Goal: Task Accomplishment & Management: Manage account settings

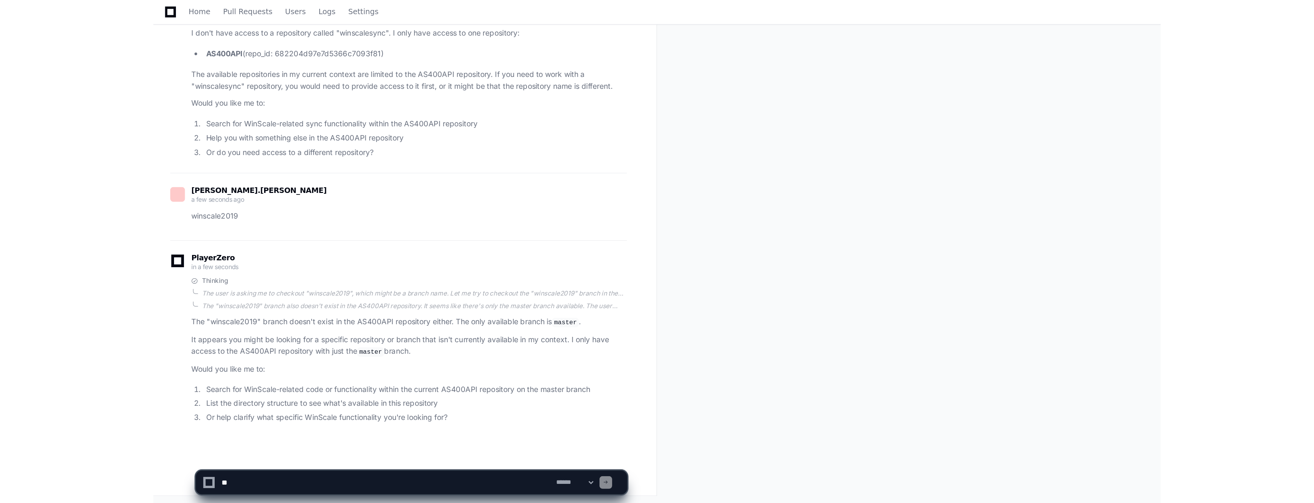
scroll to position [189, 0]
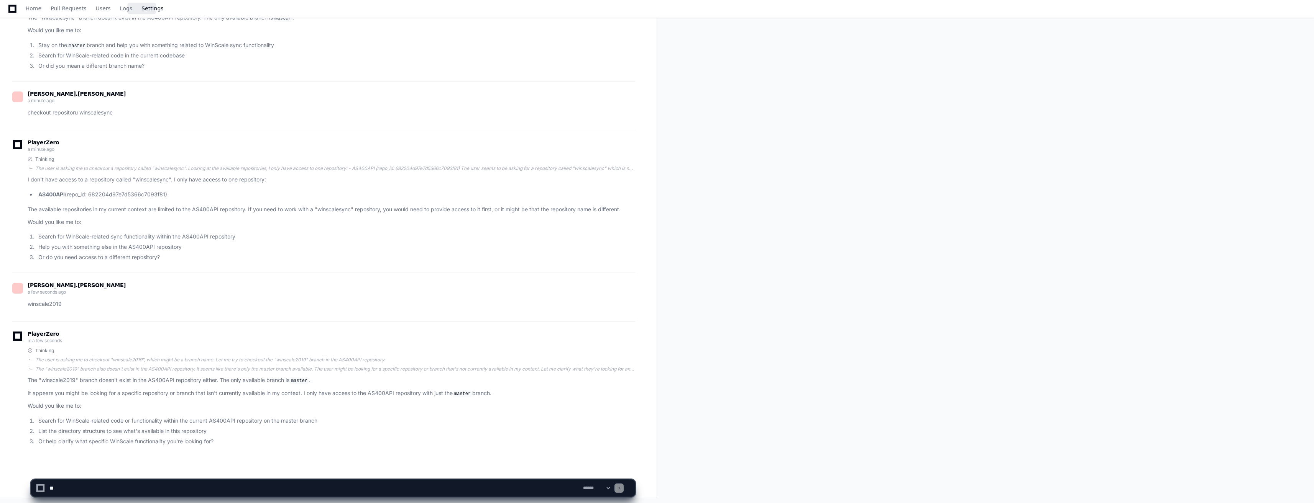
click at [145, 8] on span "Settings" at bounding box center [152, 8] width 22 height 5
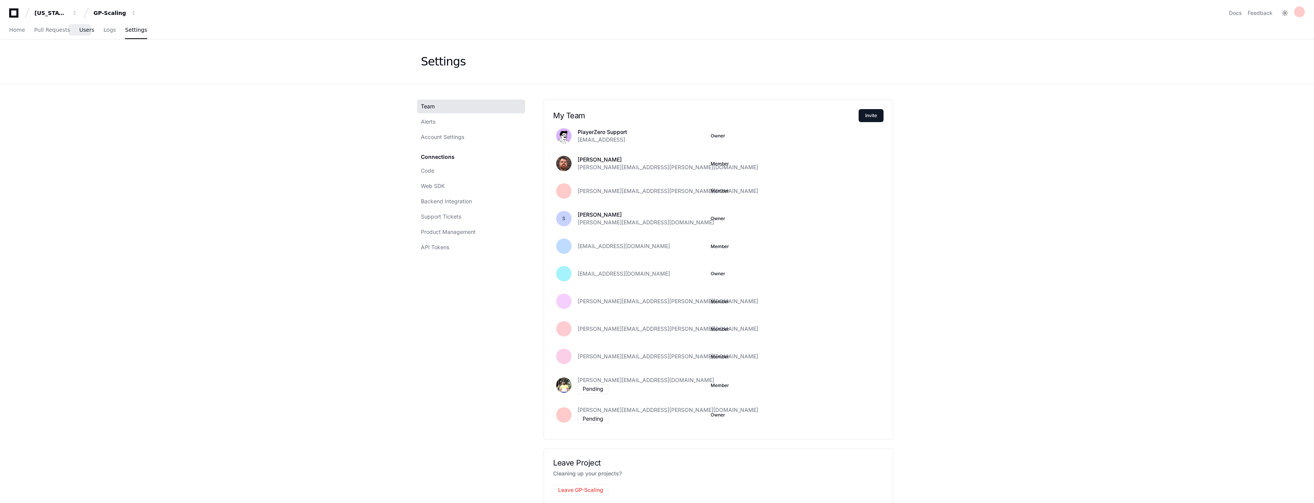
click at [85, 28] on span "Users" at bounding box center [86, 30] width 15 height 5
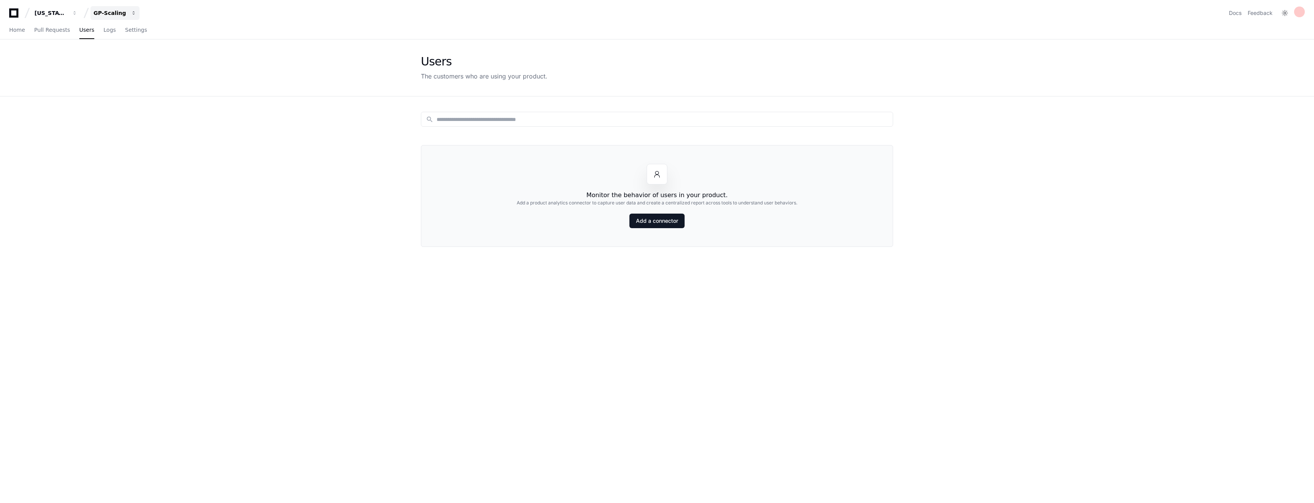
click at [120, 13] on div "GP-Scaling" at bounding box center [109, 13] width 33 height 8
click at [135, 84] on span "GP-WoodOps" at bounding box center [125, 86] width 39 height 9
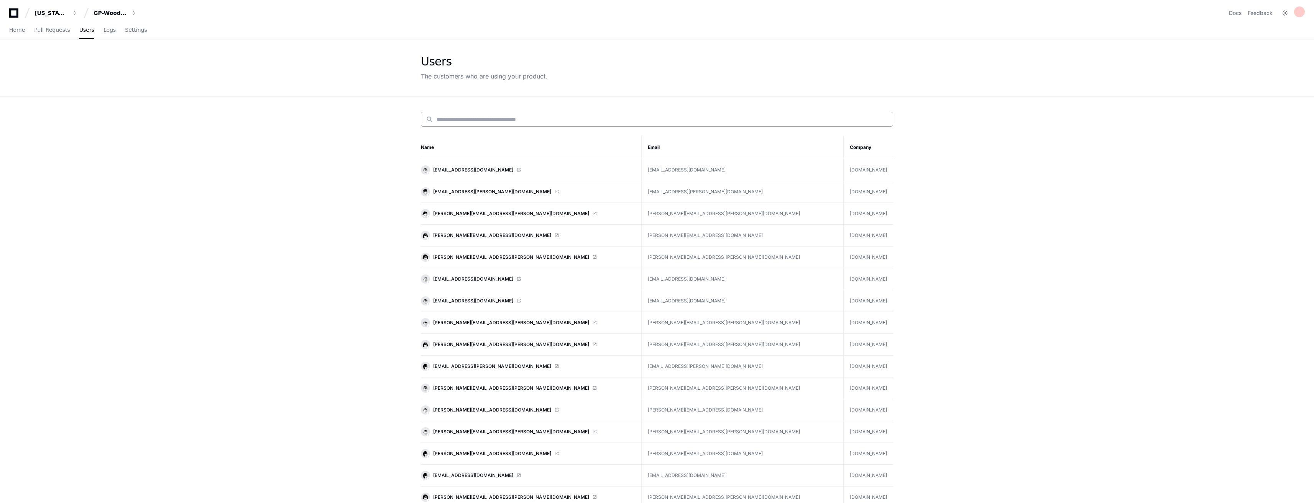
click at [516, 116] on input at bounding box center [661, 120] width 451 height 8
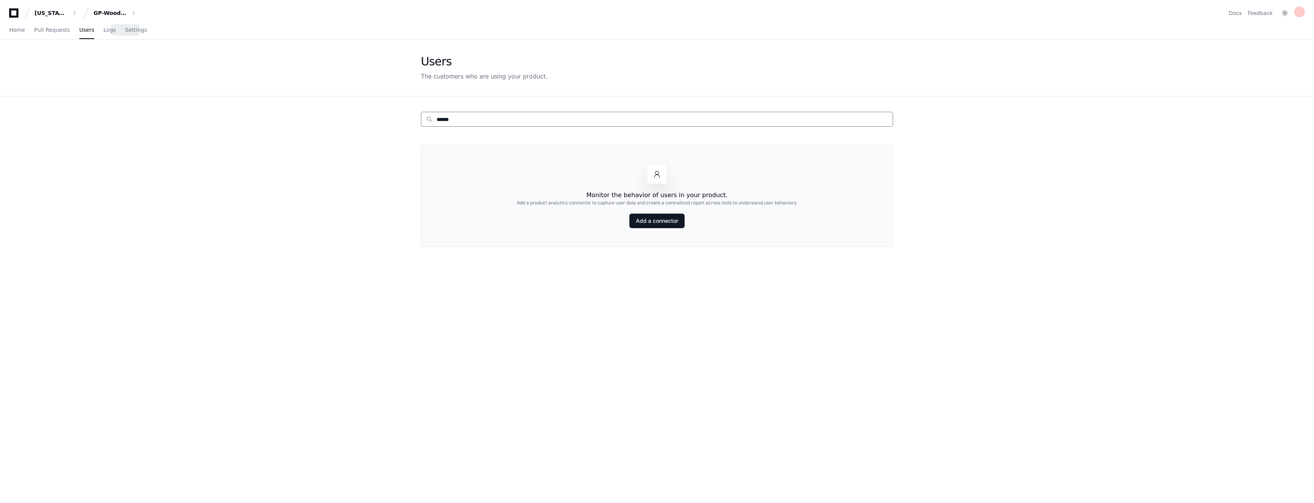
type input "******"
click at [136, 28] on div "Home Pull Requests Users Logs Settings" at bounding box center [656, 30] width 1295 height 18
click at [125, 28] on span "Settings" at bounding box center [136, 30] width 22 height 5
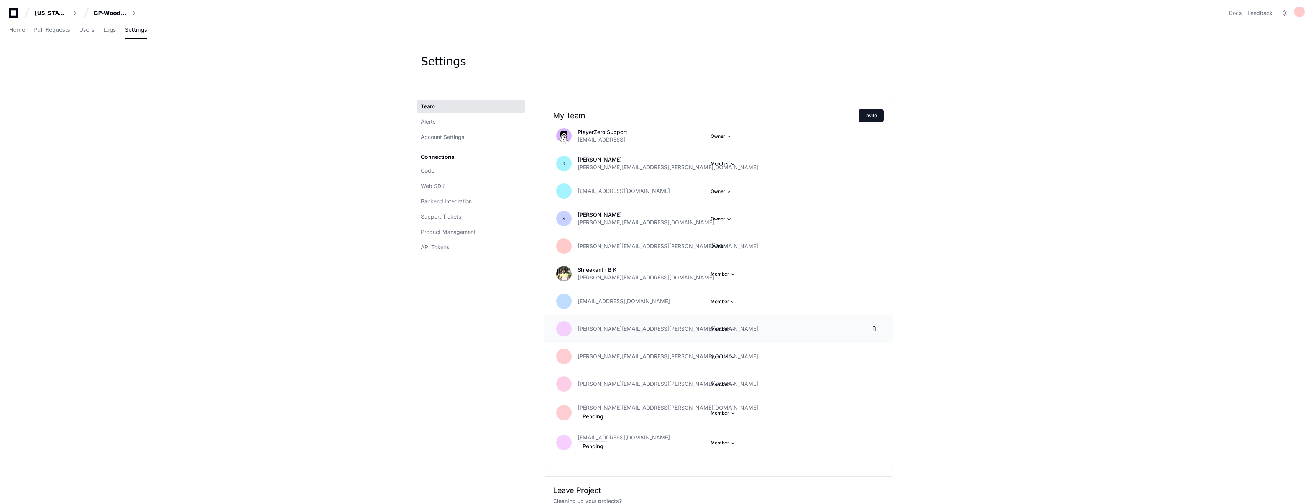
click at [727, 329] on button "Member" at bounding box center [723, 330] width 26 height 8
click at [729, 355] on button "Owner" at bounding box center [754, 356] width 86 height 14
click at [731, 355] on app-setting "Settings Team Alerts Account Settings Connections Code Web SDK Backend Integrat…" at bounding box center [657, 298] width 1314 height 518
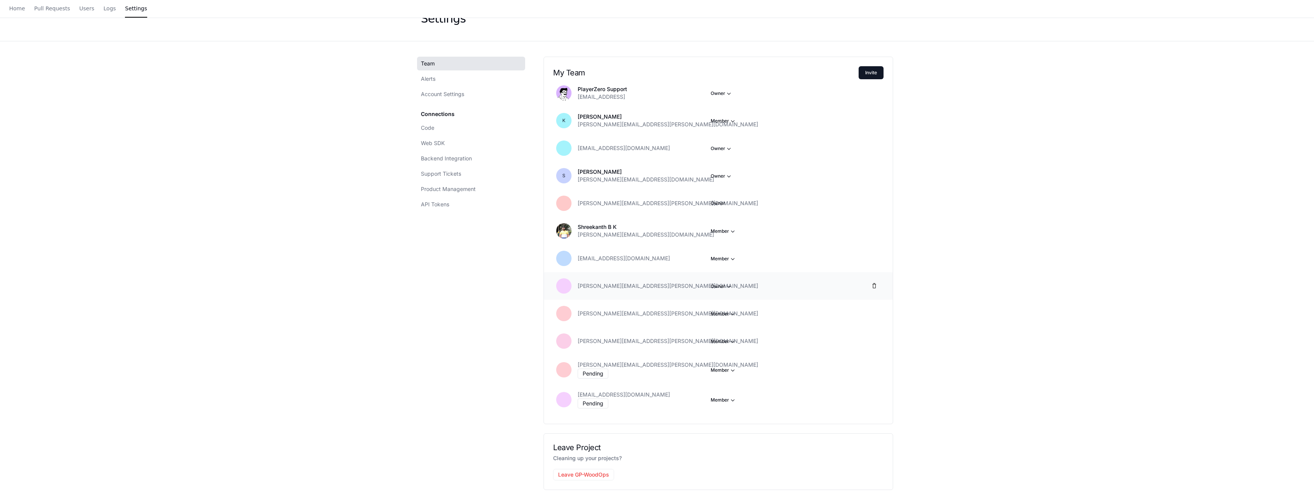
scroll to position [95, 0]
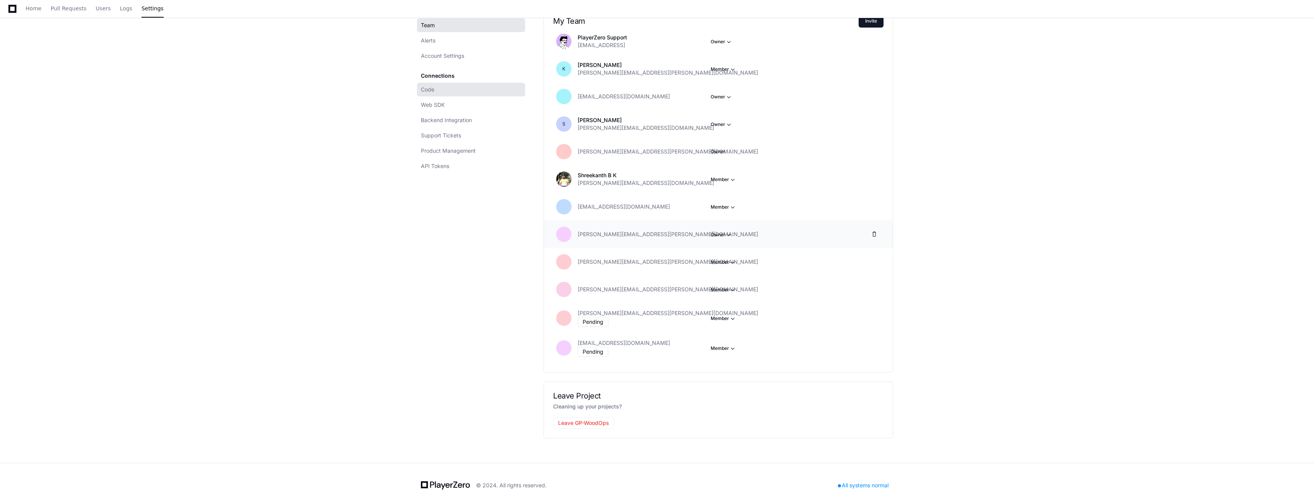
click at [465, 83] on link "Code" at bounding box center [471, 90] width 108 height 14
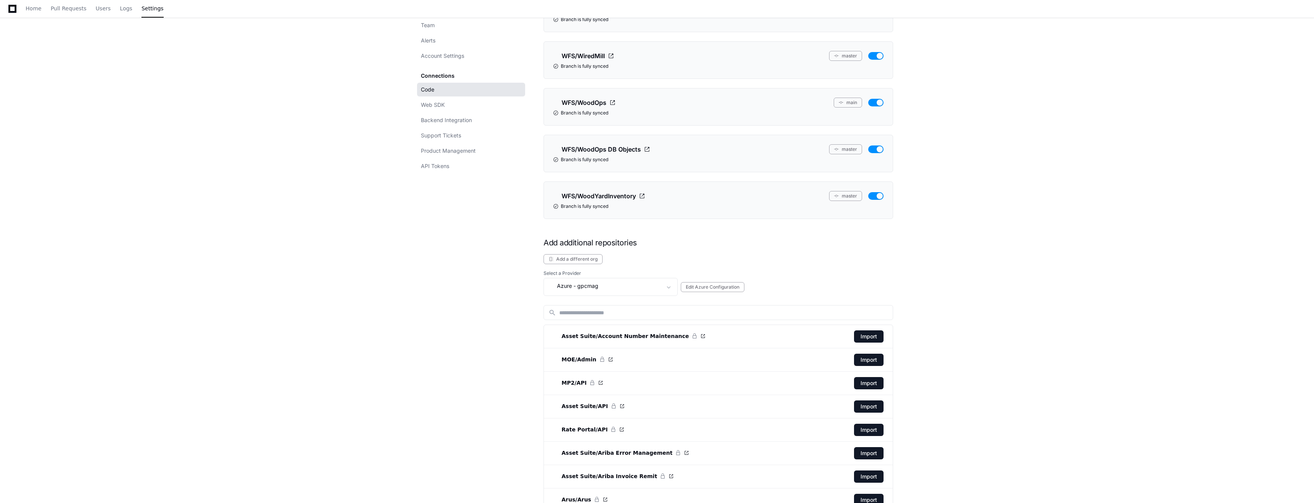
scroll to position [1522, 0]
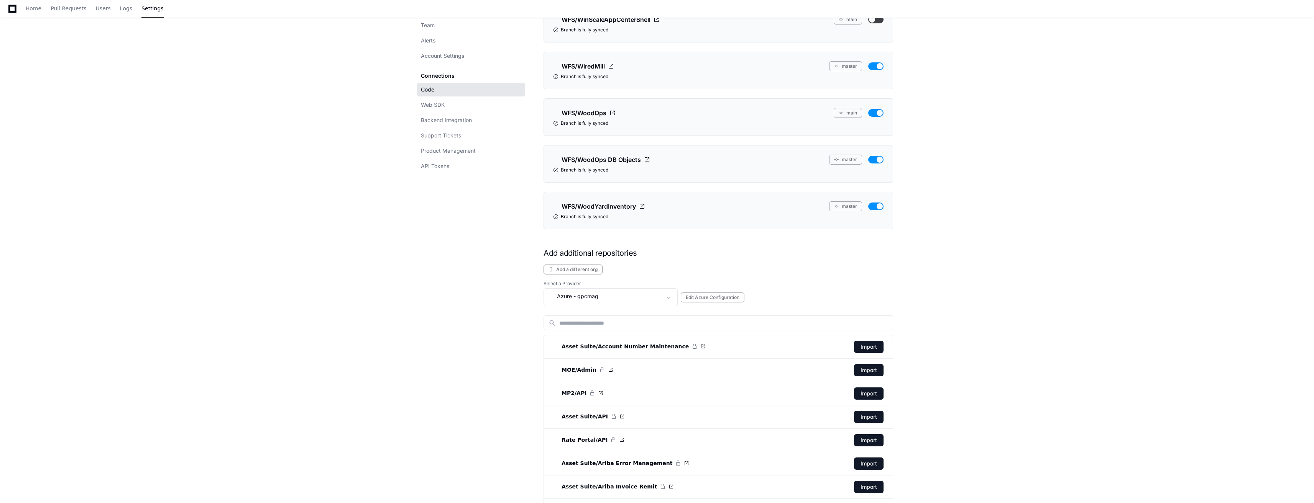
click at [639, 287] on div "Select a Provider Azure - gpcmag Edit Azure Configuration" at bounding box center [717, 294] width 349 height 26
click at [638, 294] on div "Azure - gpcmag" at bounding box center [604, 296] width 113 height 9
click at [638, 339] on mat-option "Azure - gppkgit" at bounding box center [611, 339] width 134 height 18
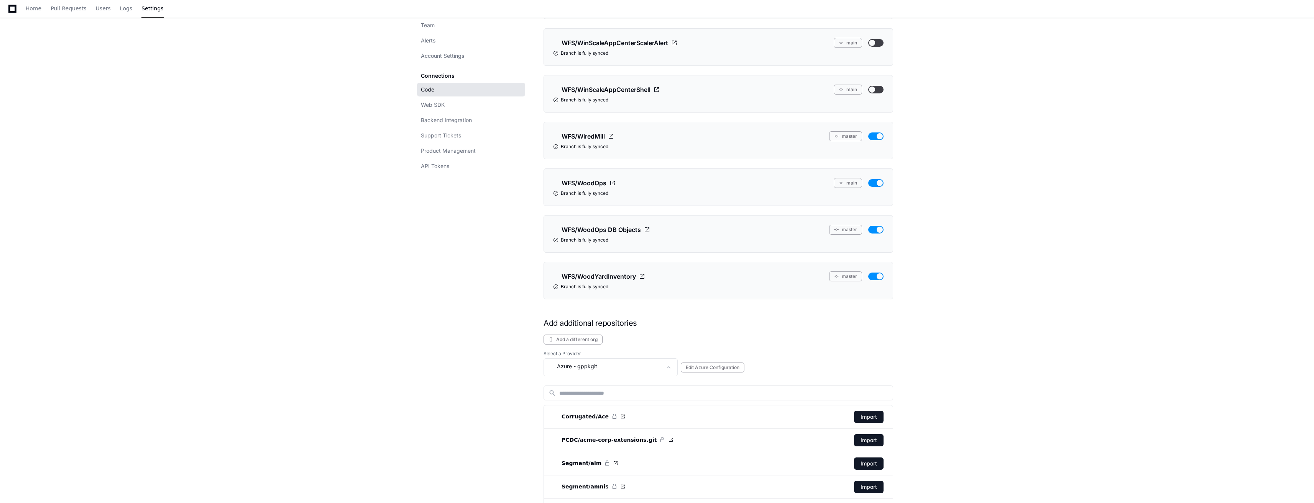
scroll to position [1662, 0]
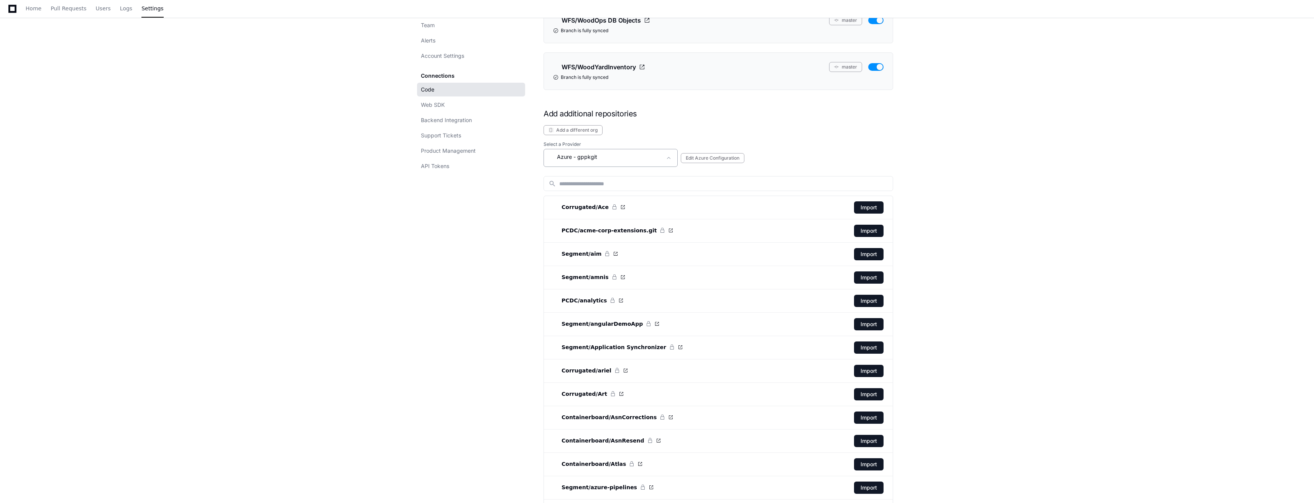
click at [590, 156] on span "- gppkgit" at bounding box center [585, 157] width 24 height 8
click at [611, 259] on mat-option "Azure - gppkgit/WFS" at bounding box center [611, 261] width 134 height 18
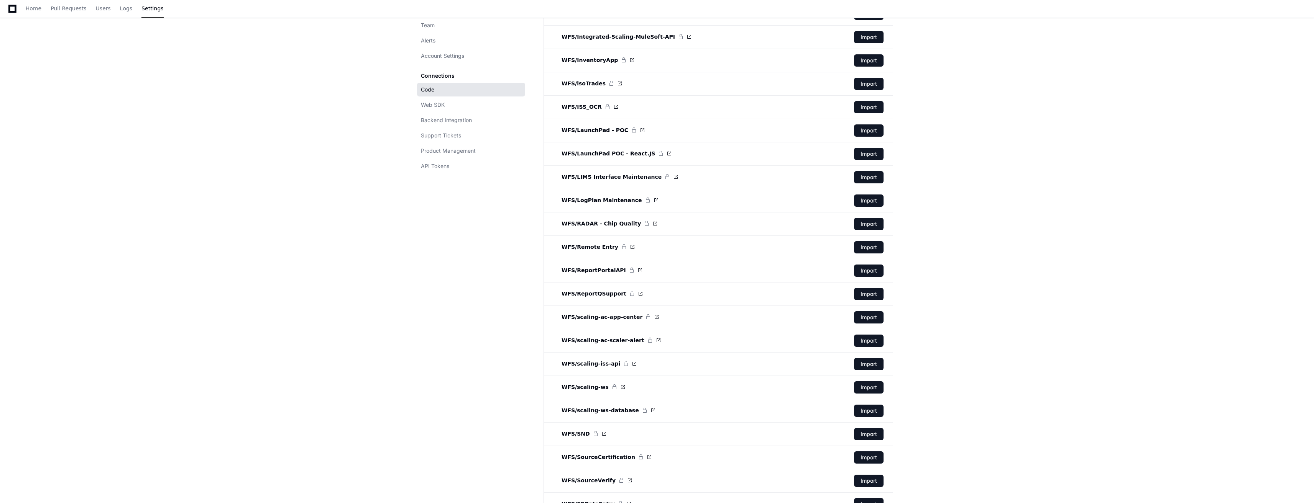
scroll to position [3118, 0]
click at [731, 361] on button "Import" at bounding box center [869, 364] width 30 height 12
click at [731, 360] on button "Import" at bounding box center [869, 364] width 30 height 12
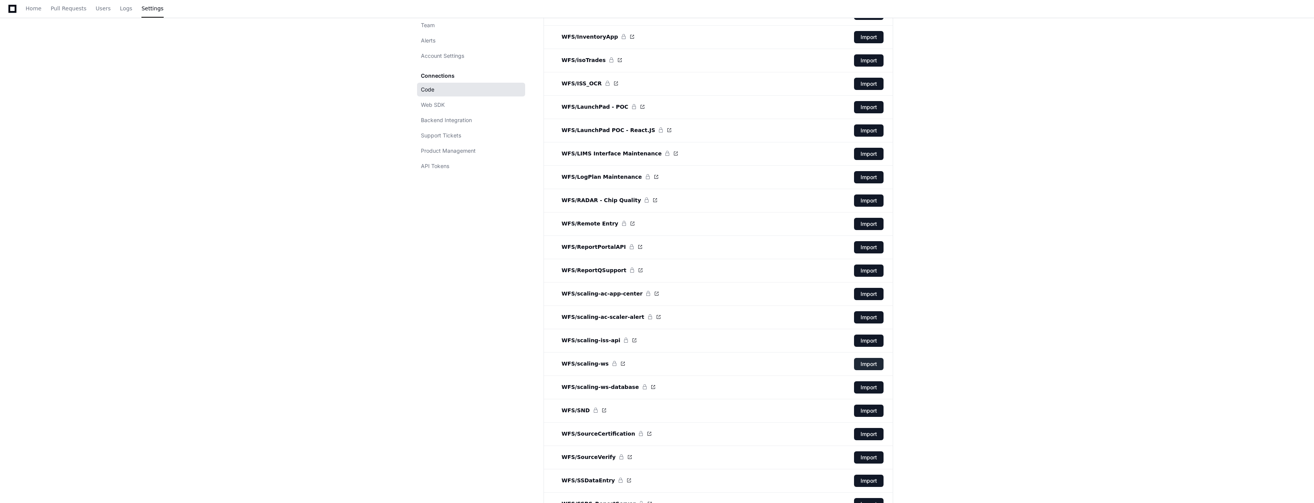
click at [731, 361] on button "Import" at bounding box center [869, 364] width 30 height 12
click at [731, 363] on button "Import" at bounding box center [869, 364] width 30 height 12
click at [731, 361] on button "Import" at bounding box center [869, 364] width 30 height 12
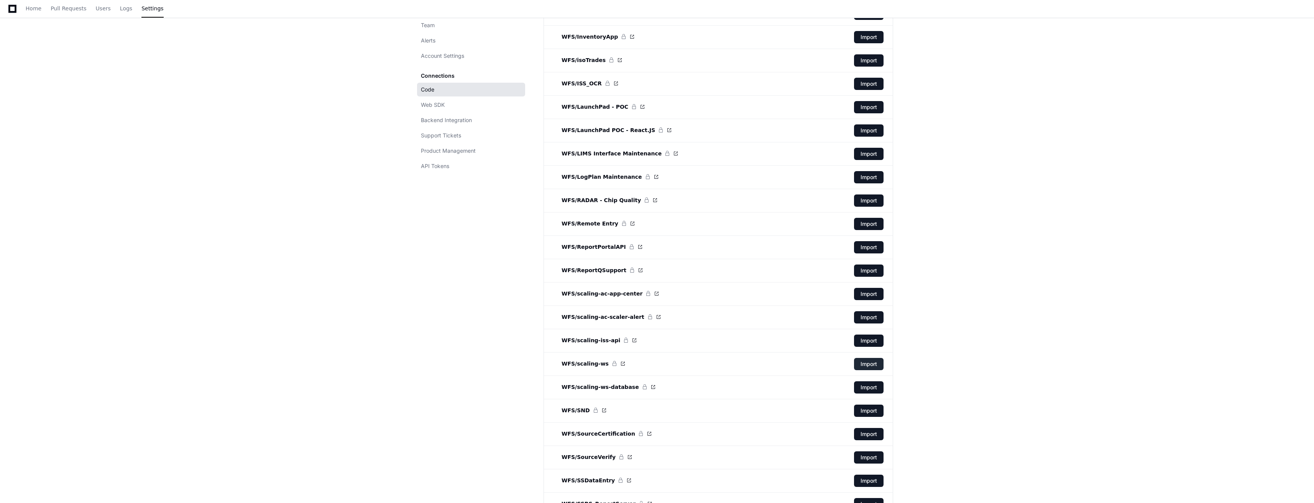
click at [731, 361] on button "Import" at bounding box center [869, 364] width 30 height 12
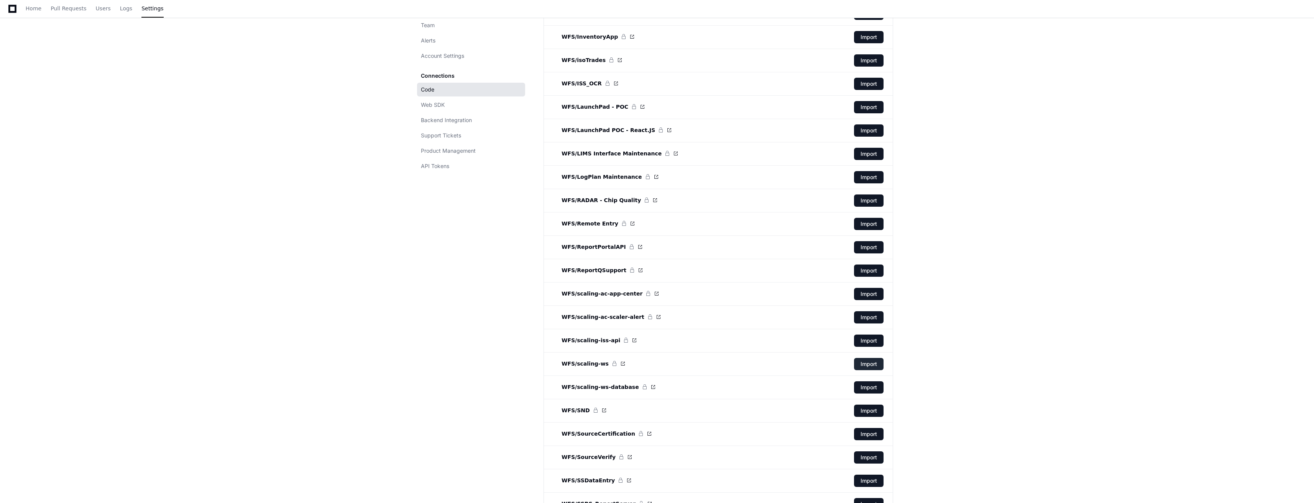
click at [731, 361] on button "Import" at bounding box center [869, 364] width 30 height 12
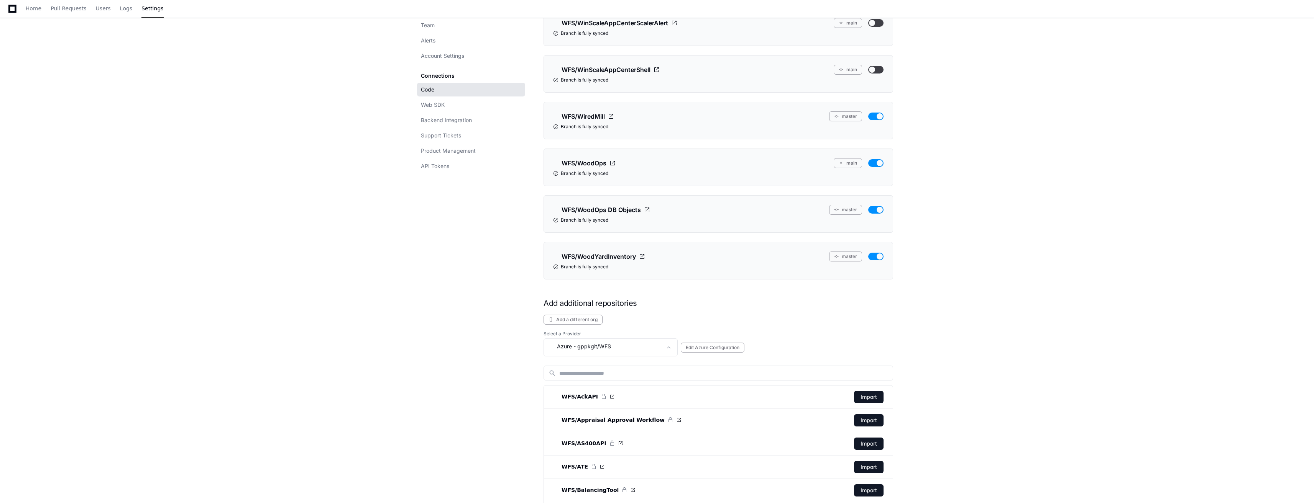
scroll to position [1547, 0]
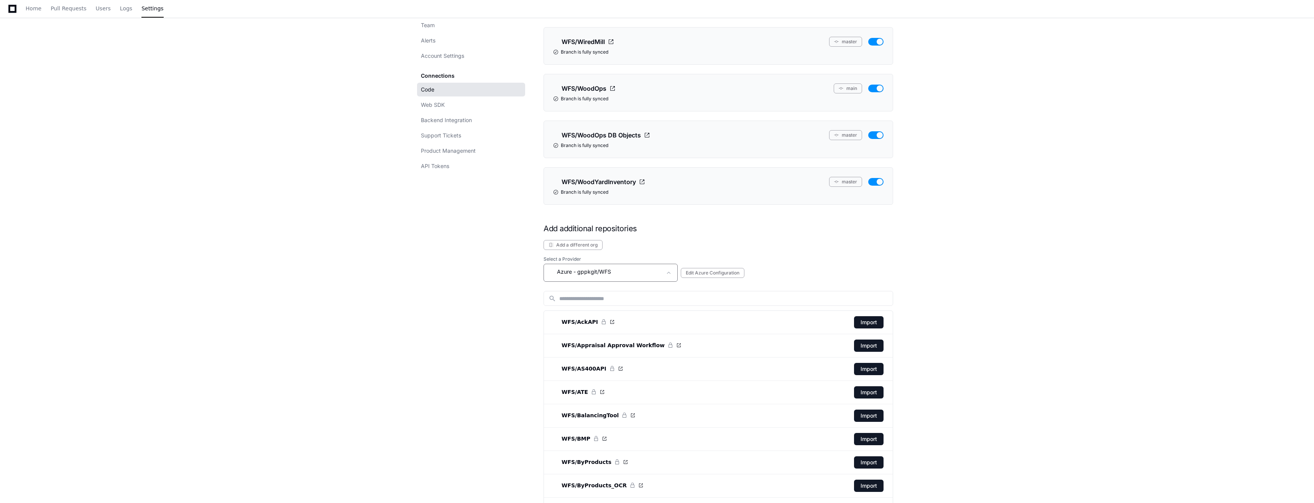
click at [638, 278] on mat-select "Azure - gppkgit/WFS" at bounding box center [604, 272] width 113 height 11
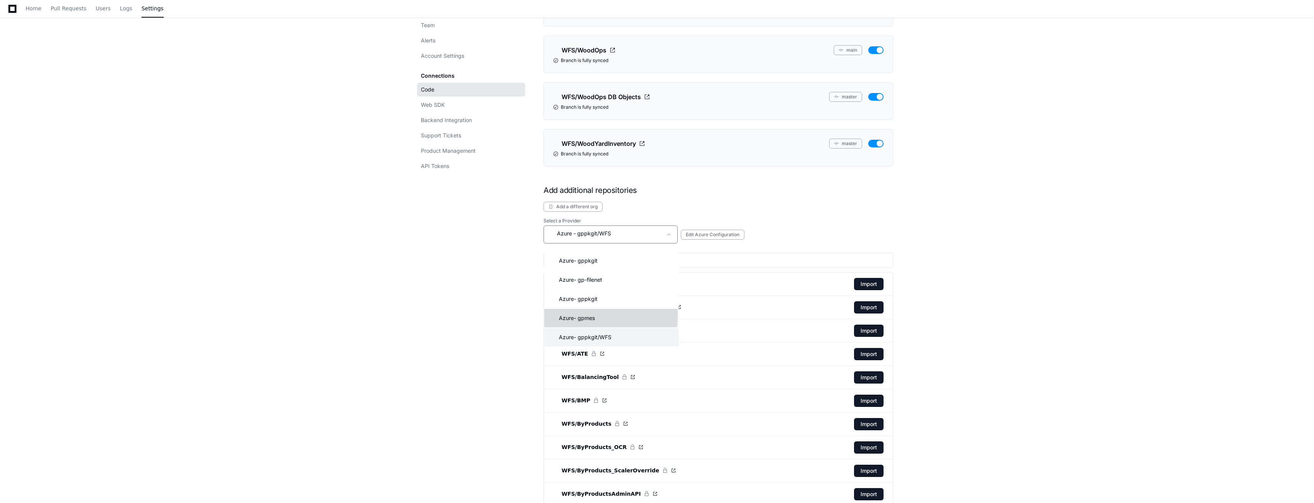
click at [590, 315] on span "- gpmes" at bounding box center [584, 319] width 21 height 8
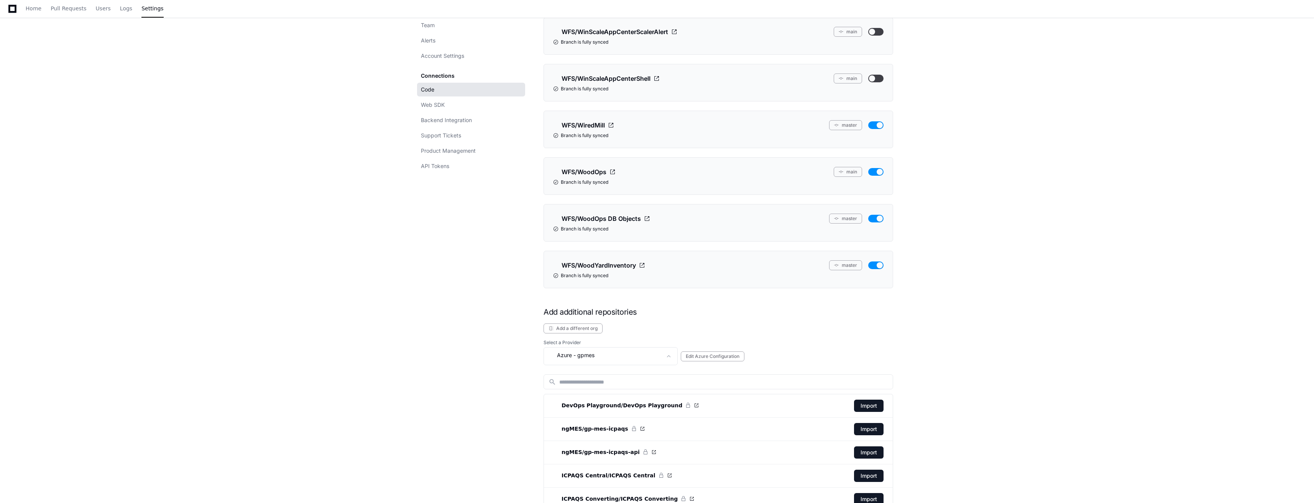
scroll to position [1578, 0]
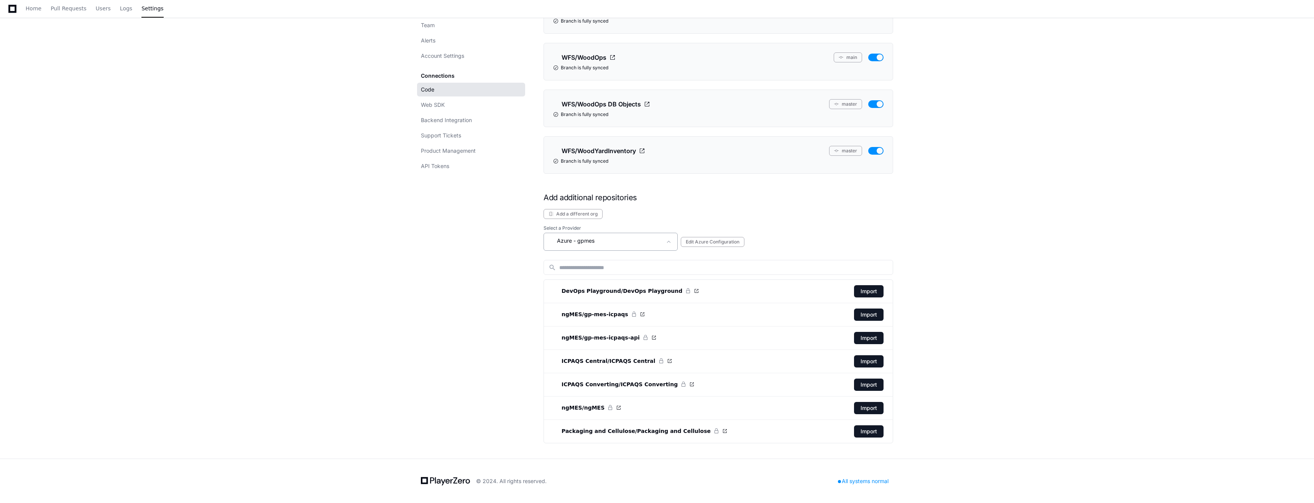
click at [624, 240] on div "Azure - gpmes" at bounding box center [604, 240] width 113 height 9
click at [622, 307] on mat-option "Azure - gp-filenet" at bounding box center [611, 310] width 134 height 18
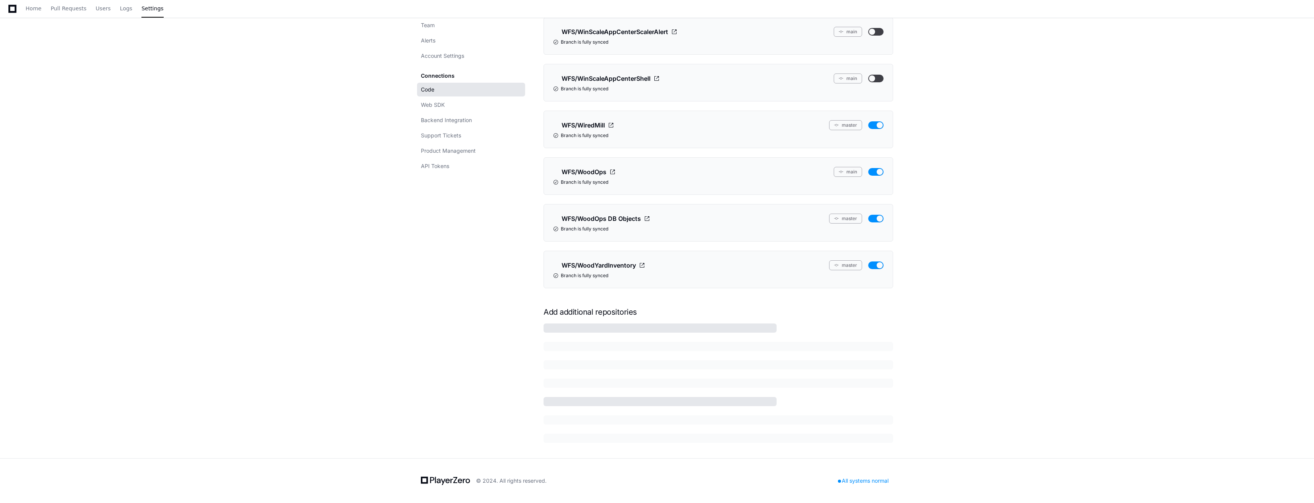
scroll to position [1489, 0]
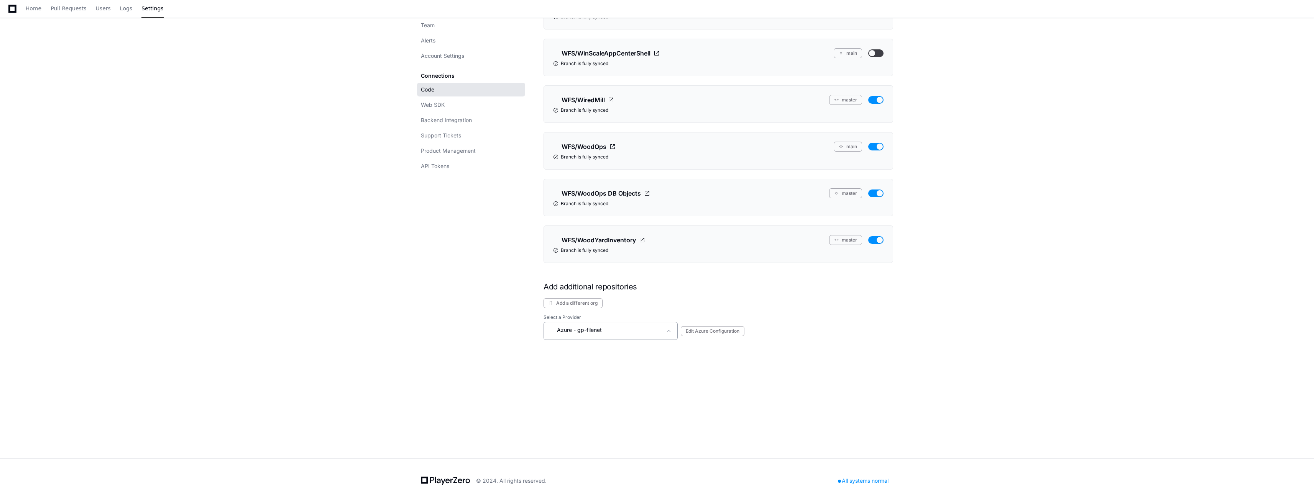
click at [623, 330] on div "Azure - gp-filenet" at bounding box center [604, 330] width 113 height 9
click at [135, 35] on div at bounding box center [657, 251] width 1314 height 503
click at [27, 9] on span "Home" at bounding box center [34, 8] width 16 height 5
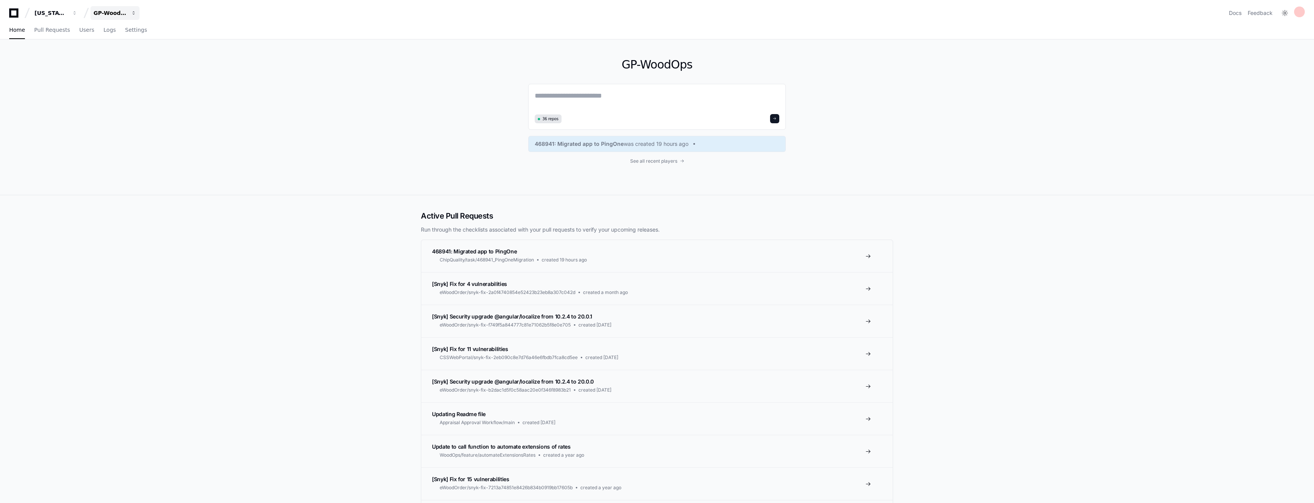
click at [108, 18] on button "GP-WoodOps" at bounding box center [114, 13] width 49 height 14
click at [130, 39] on link "Join or create a project" at bounding box center [144, 40] width 98 height 10
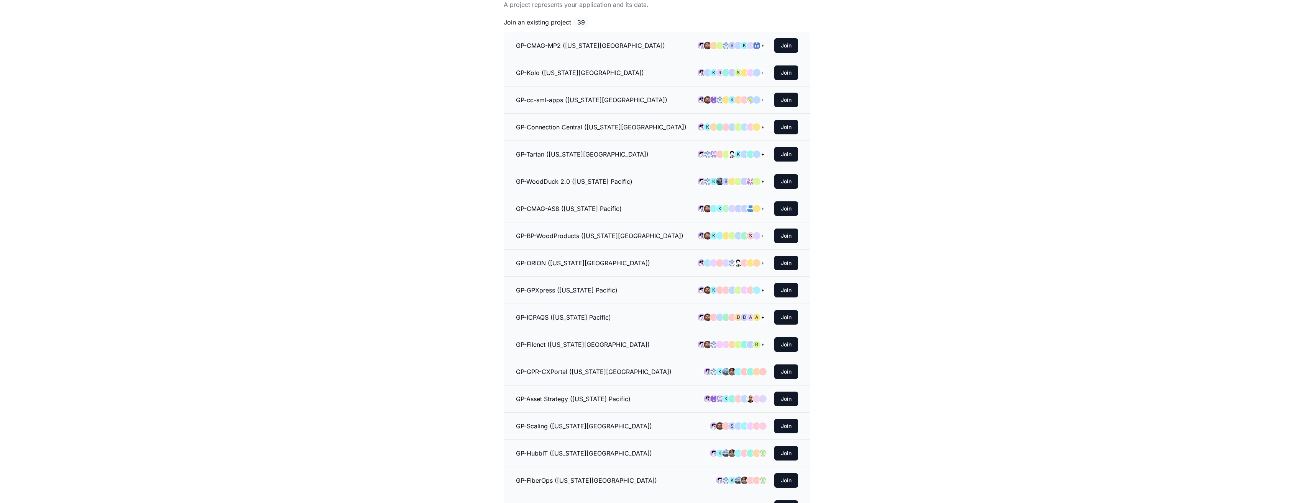
scroll to position [77, 0]
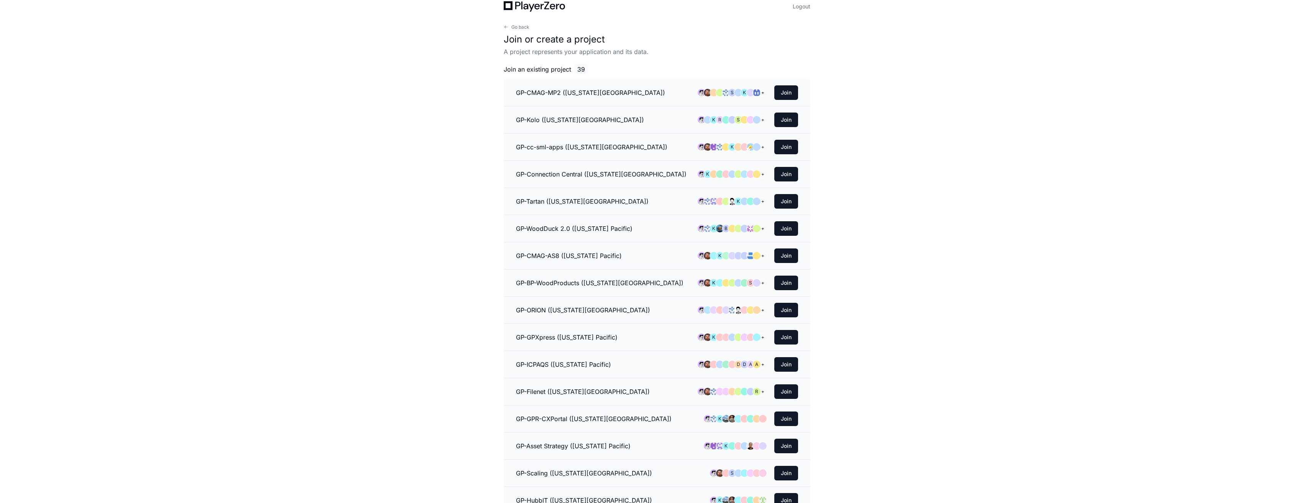
scroll to position [0, 0]
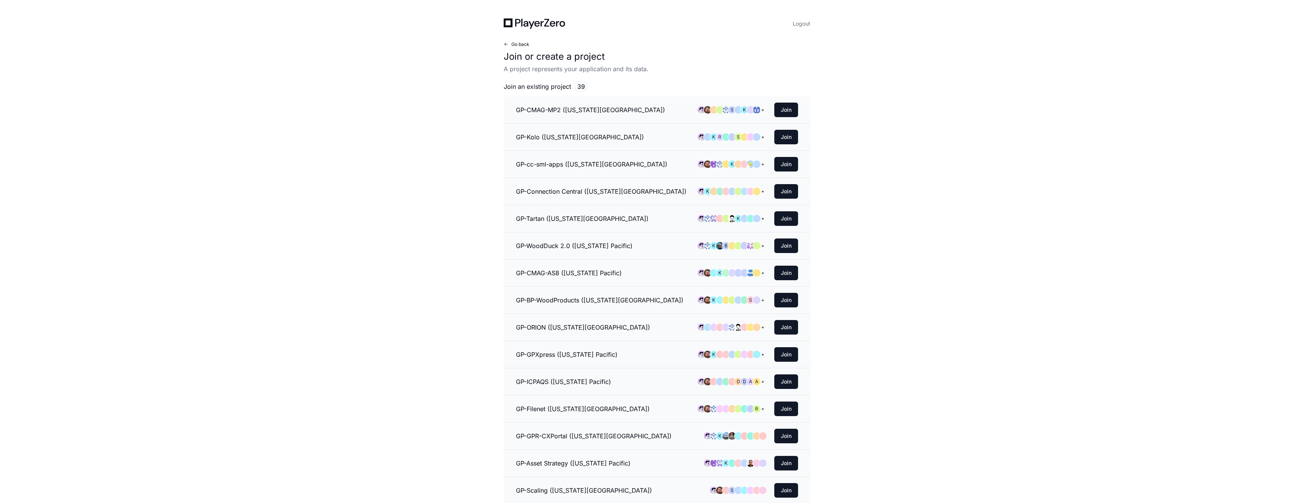
click at [510, 43] on button "Go back" at bounding box center [516, 44] width 26 height 6
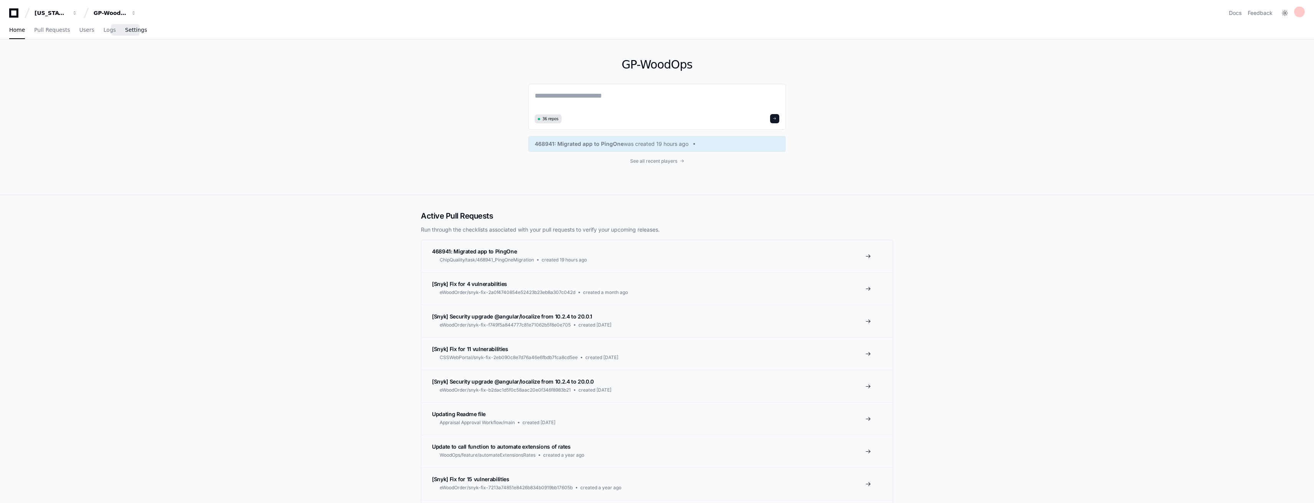
click at [129, 28] on span "Settings" at bounding box center [136, 30] width 22 height 5
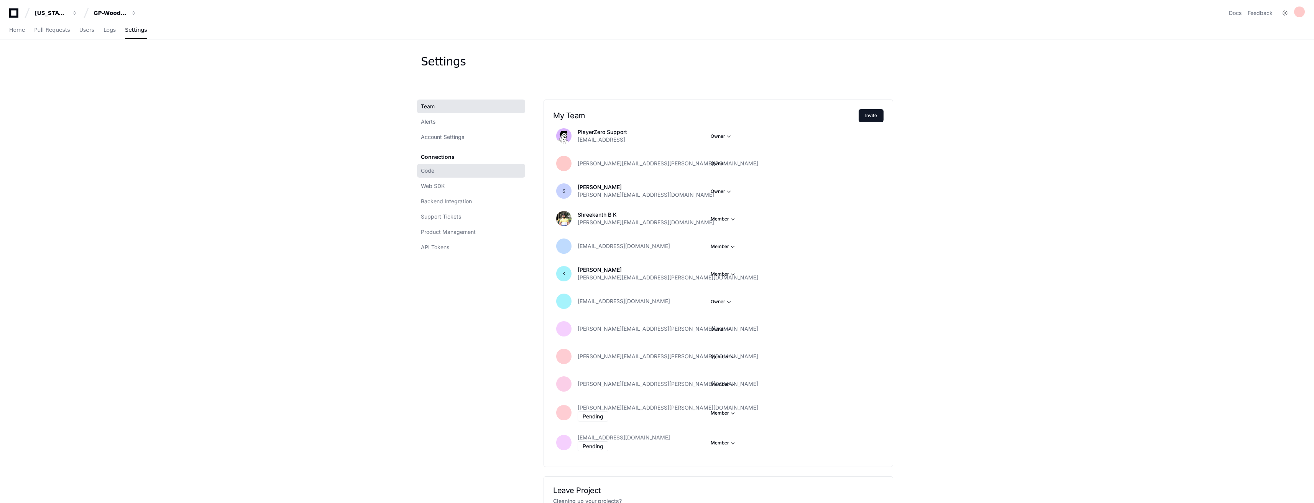
click at [434, 171] on span "Code" at bounding box center [427, 171] width 13 height 8
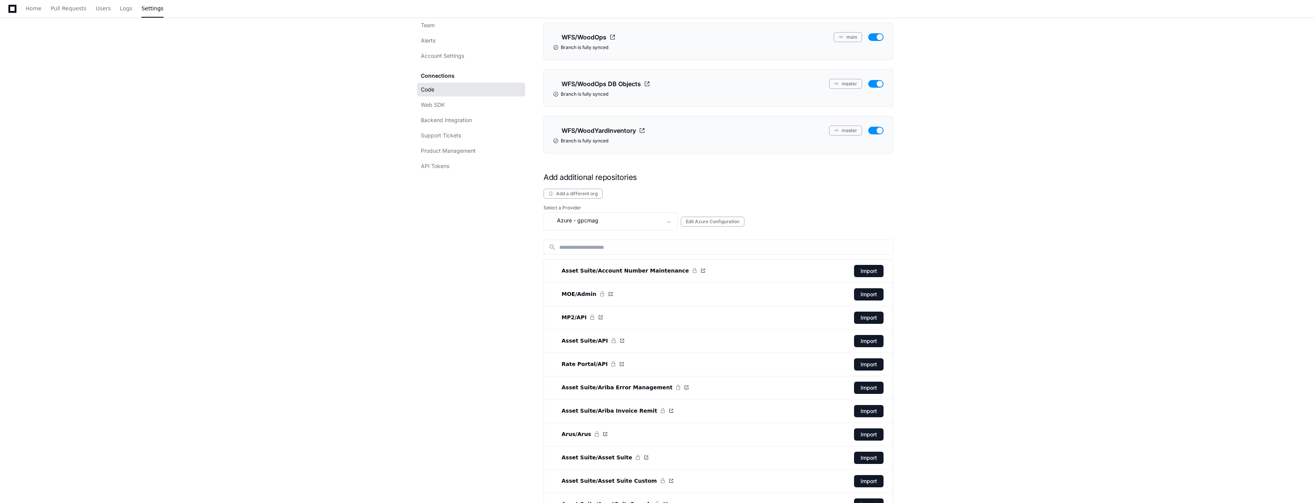
scroll to position [1609, 0]
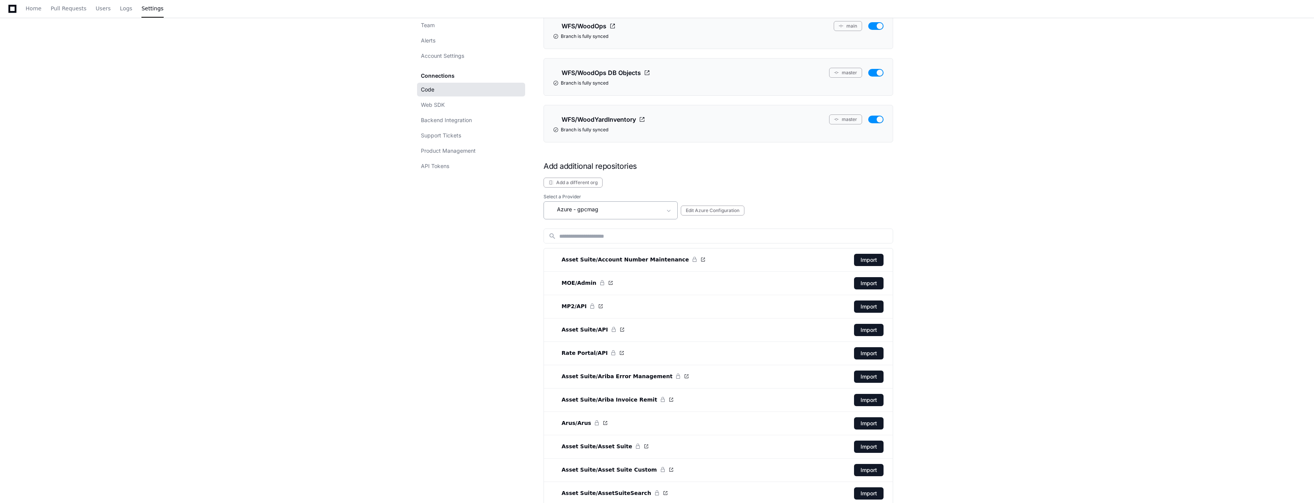
click at [663, 212] on div at bounding box center [669, 211] width 15 height 8
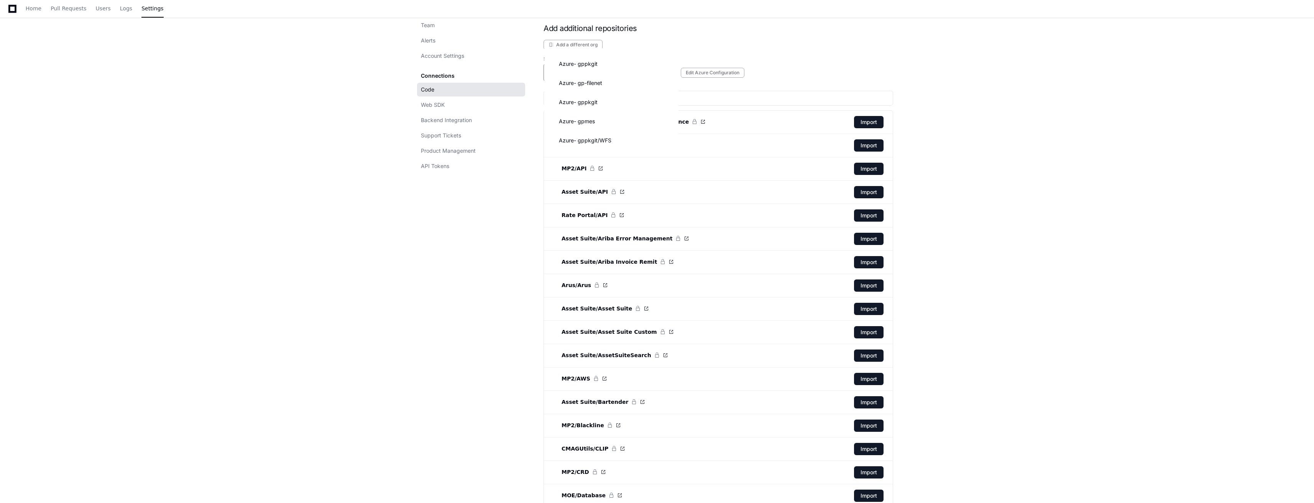
scroll to position [1686, 0]
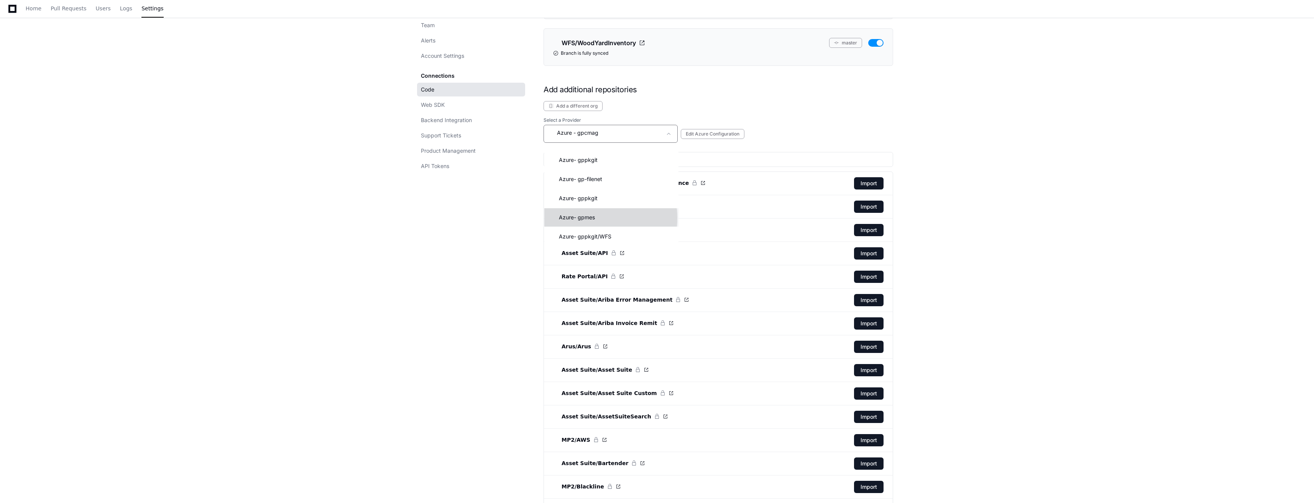
click at [595, 218] on mat-option "Azure - gpmes" at bounding box center [611, 217] width 134 height 18
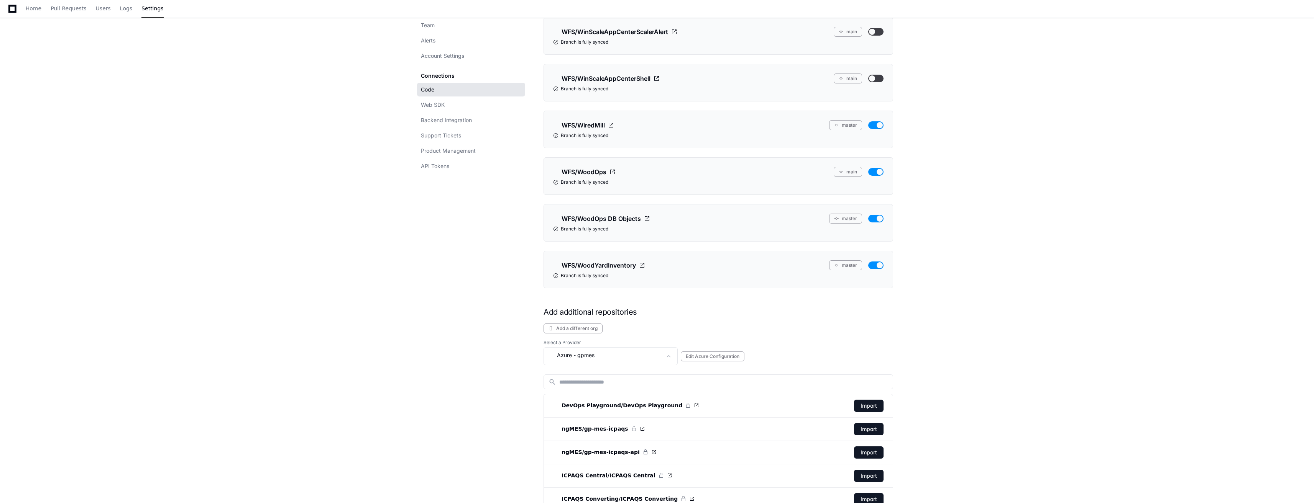
scroll to position [1578, 0]
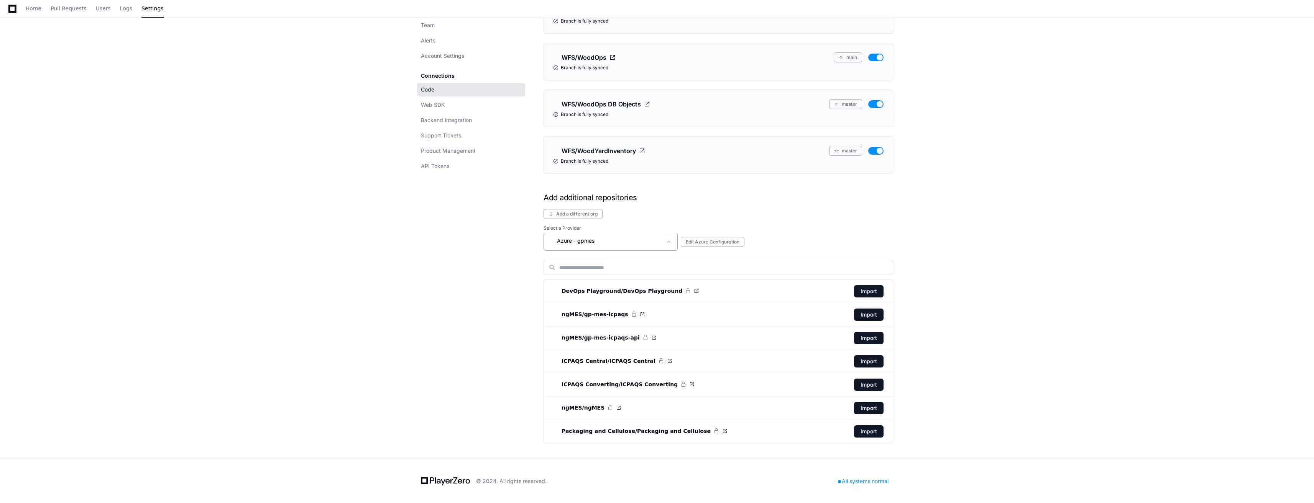
click at [623, 238] on div "Azure - gpmes" at bounding box center [604, 240] width 113 height 9
click at [625, 313] on mat-option "Azure - gp-filenet" at bounding box center [611, 310] width 134 height 18
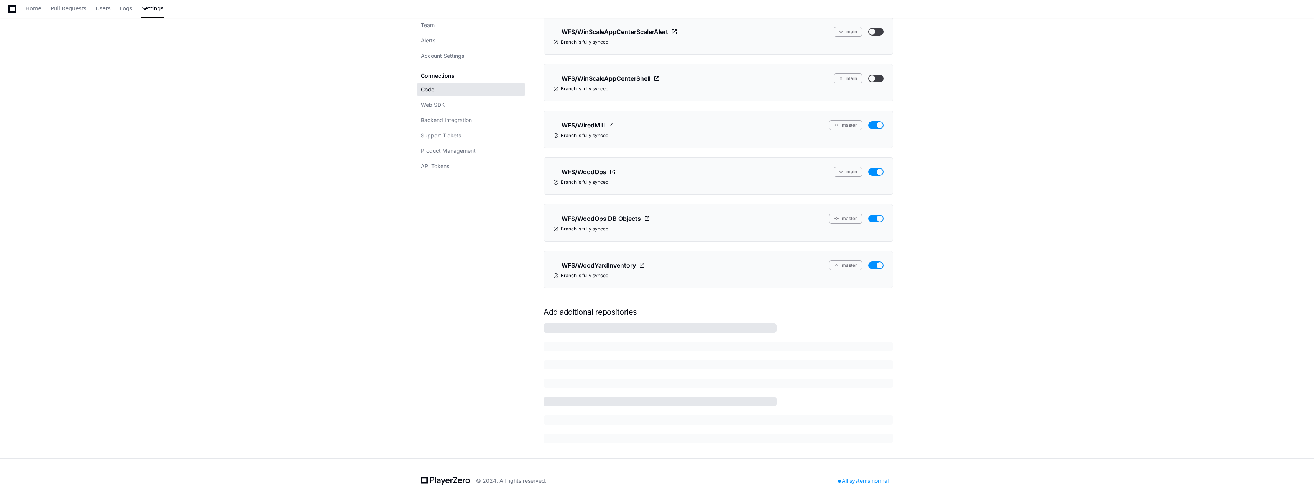
scroll to position [1489, 0]
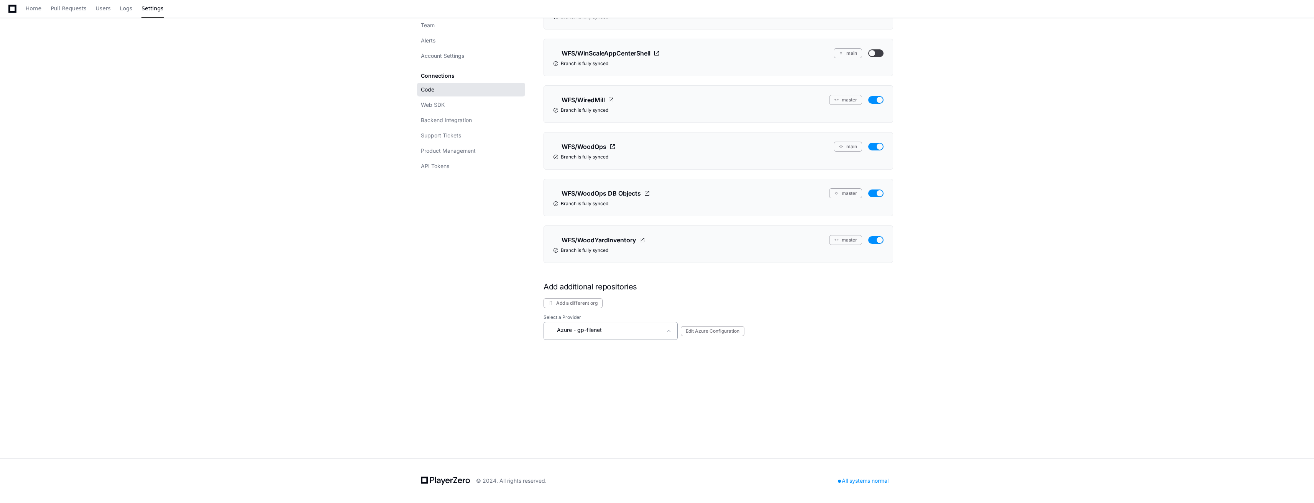
click at [631, 336] on mat-select "Azure - gp-filenet" at bounding box center [604, 331] width 113 height 11
click at [609, 357] on mat-option "Azure - gppkgit" at bounding box center [611, 357] width 134 height 18
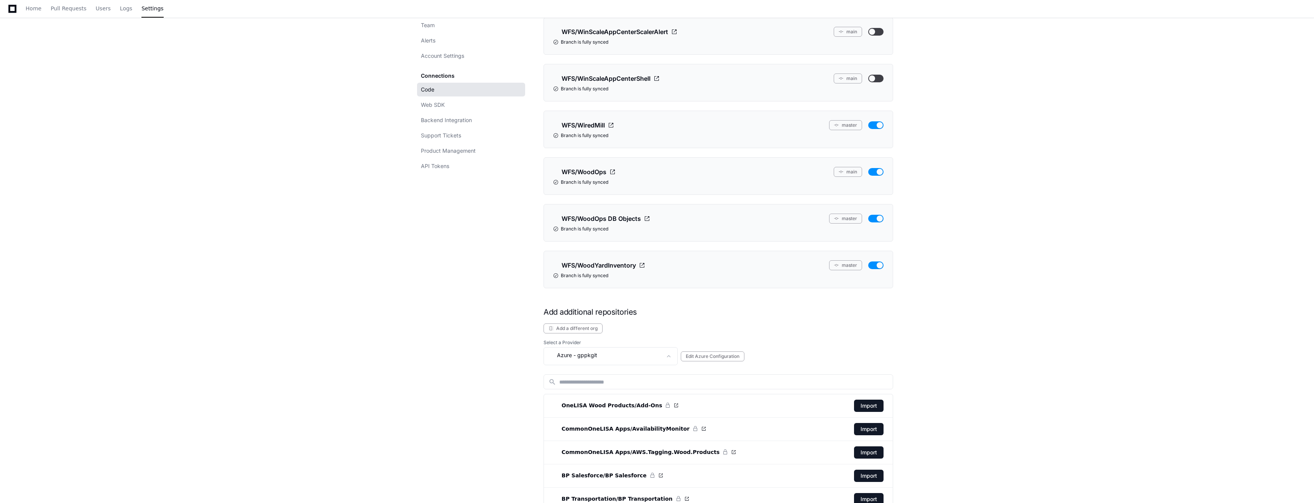
scroll to position [1489, 0]
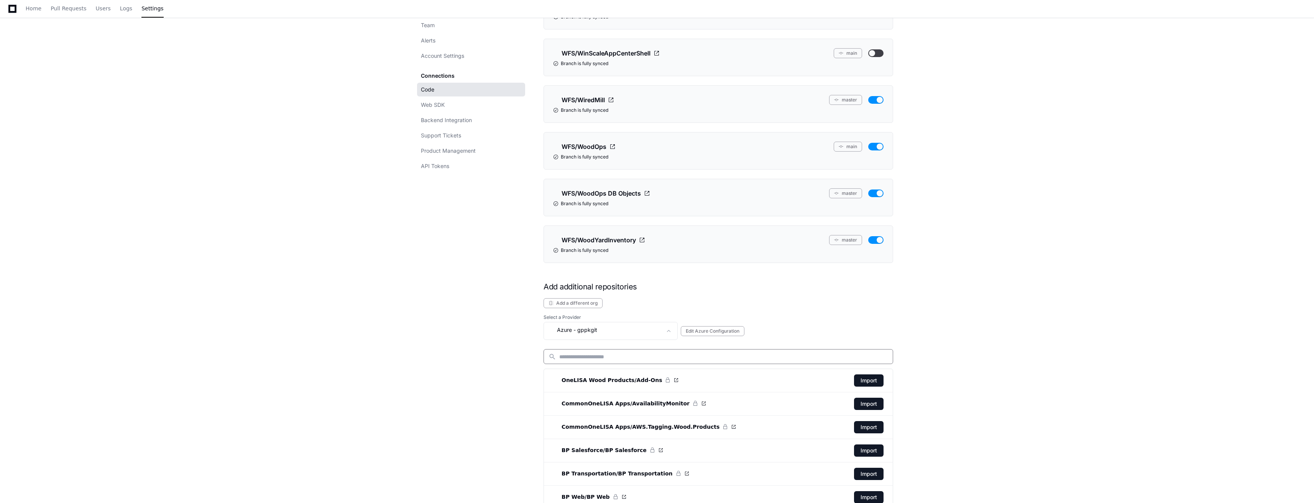
click at [650, 356] on input at bounding box center [723, 357] width 329 height 8
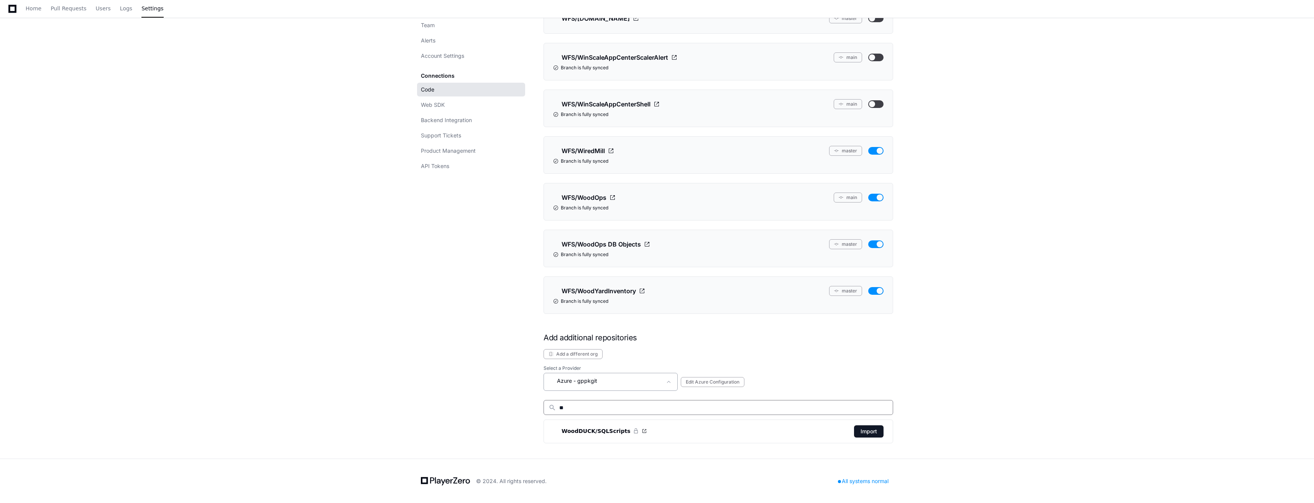
type input "**"
click at [626, 365] on div "Azure - gppkgit" at bounding box center [604, 381] width 113 height 9
click at [602, 365] on mat-option "Azure - gppkgit" at bounding box center [611, 427] width 134 height 18
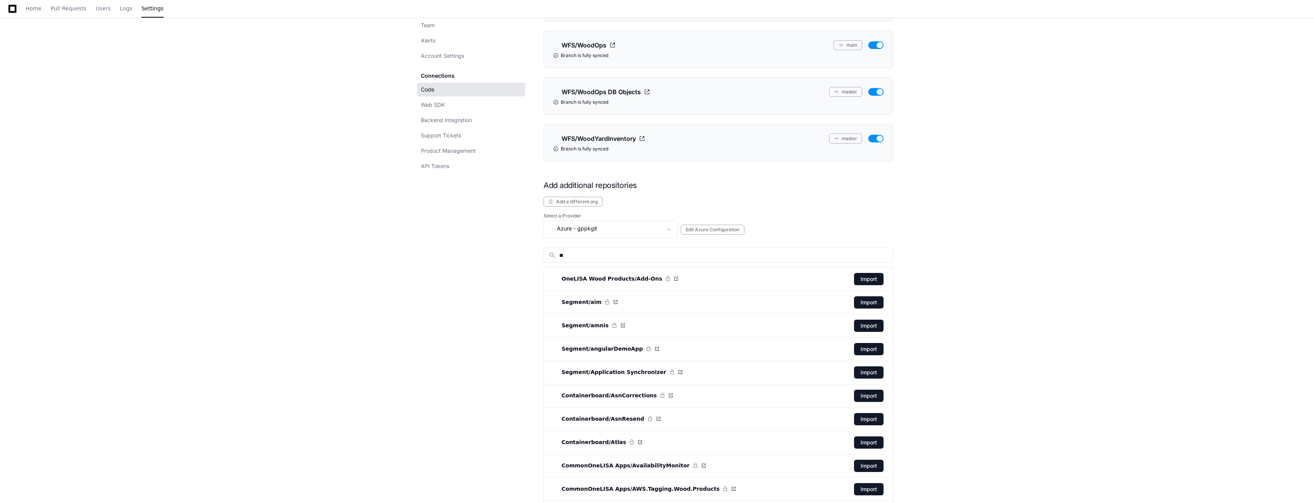
scroll to position [1591, 0]
click at [648, 258] on div "search **" at bounding box center [717, 254] width 349 height 15
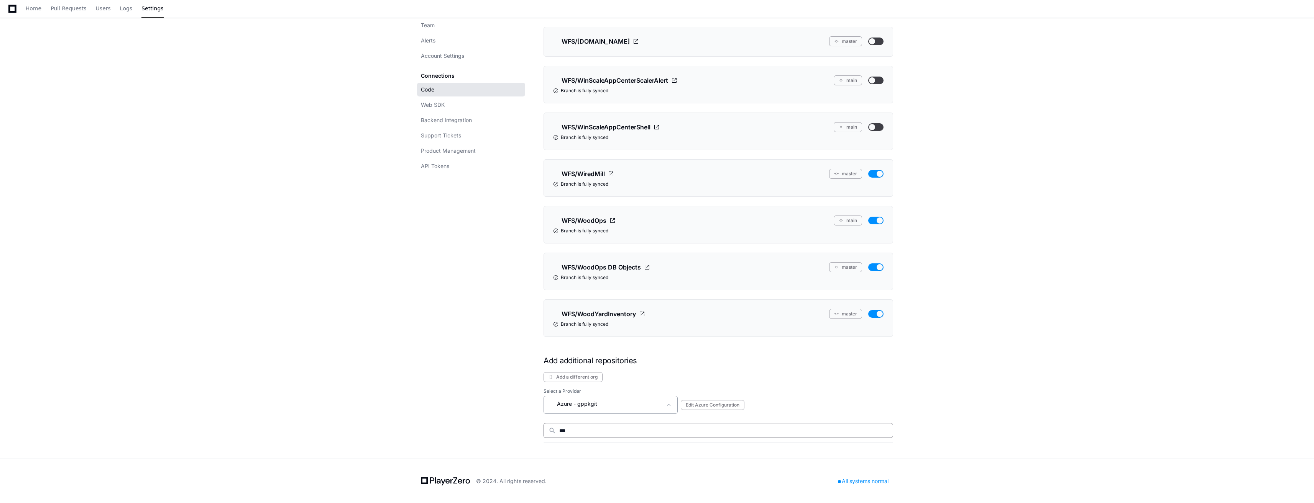
type input "***"
click at [622, 365] on div "Azure - gppkgit" at bounding box center [610, 405] width 134 height 18
click at [597, 365] on mat-option "Azure - gppkgit" at bounding box center [611, 368] width 134 height 18
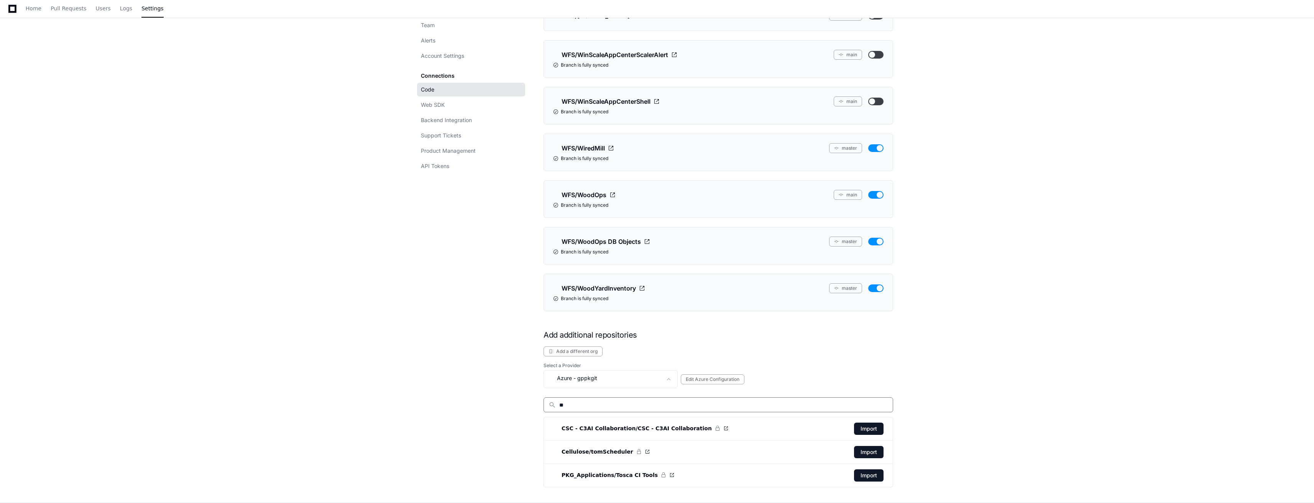
scroll to position [1484, 0]
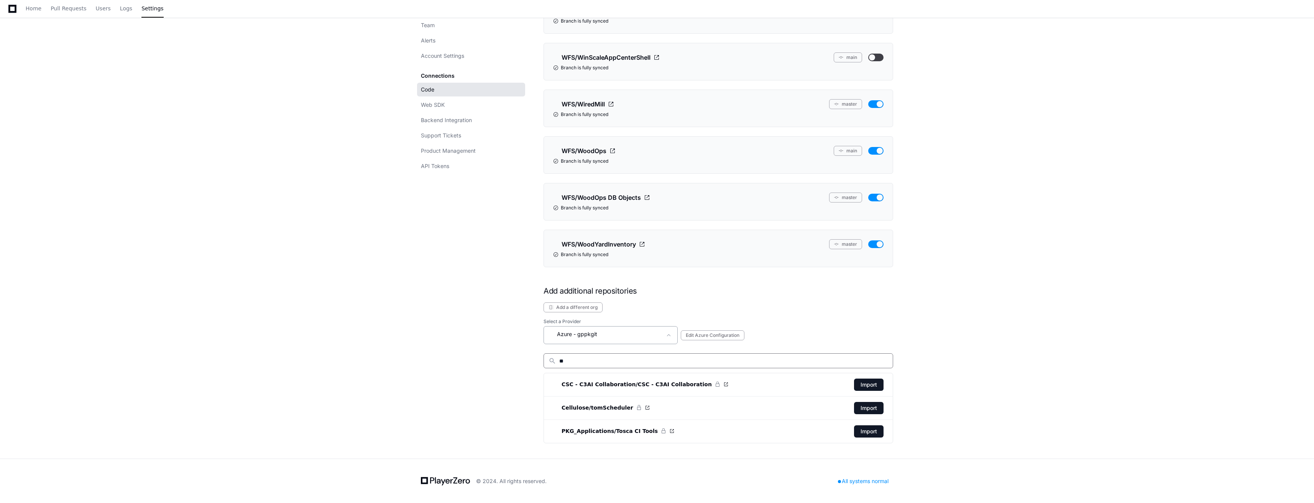
type input "**"
click at [606, 336] on div "Azure - gppkgit" at bounding box center [604, 334] width 113 height 9
click at [593, 365] on span "- gppkgit" at bounding box center [586, 404] width 24 height 8
click at [623, 335] on div "Azure - gppkgit" at bounding box center [604, 334] width 113 height 9
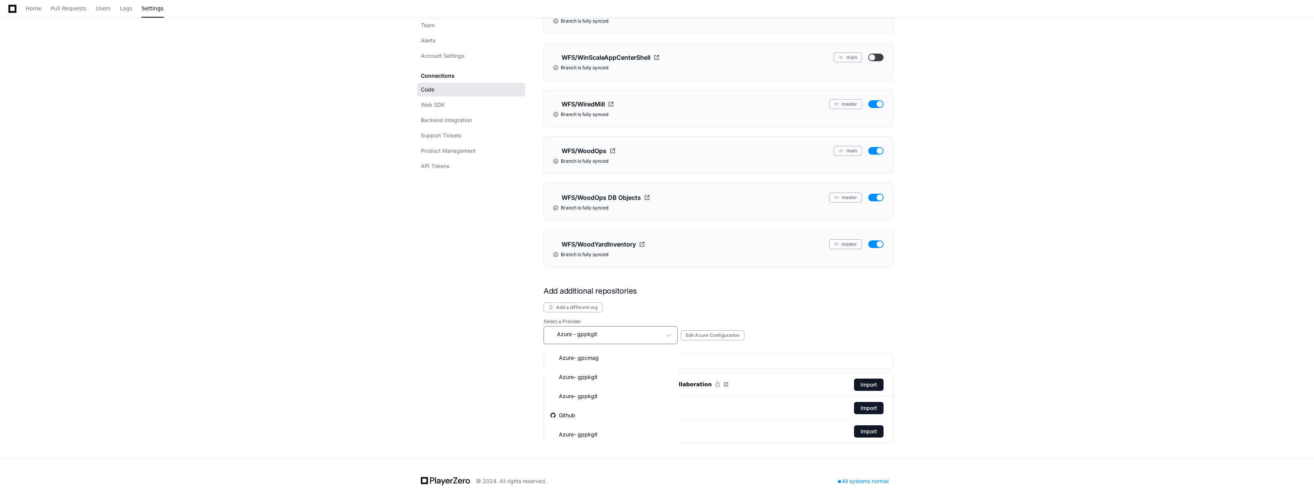
scroll to position [127, 0]
click at [610, 365] on mat-option "Azure - gppkgit" at bounding box center [611, 423] width 134 height 18
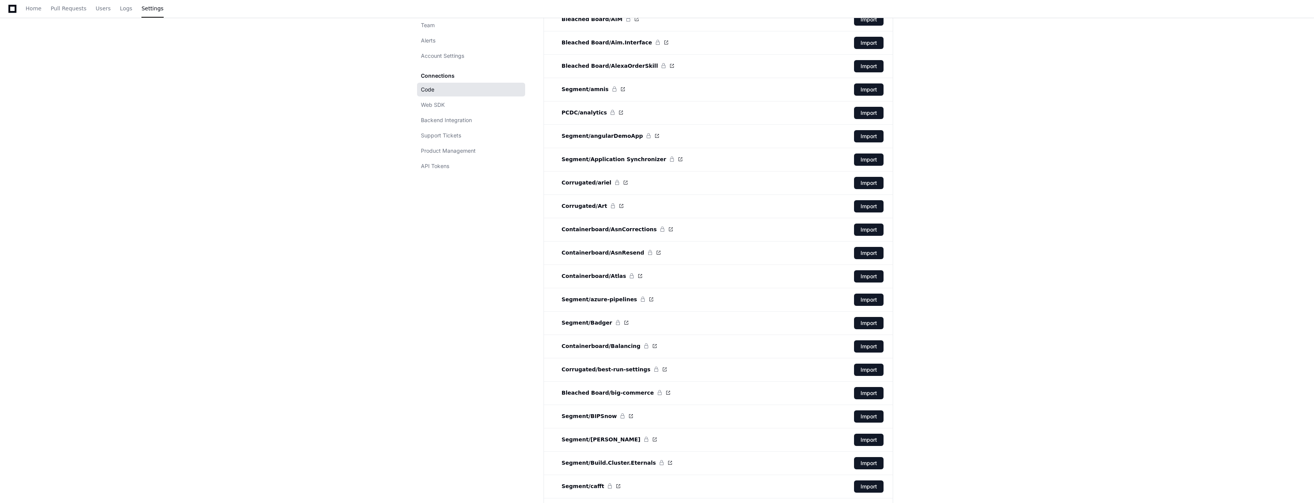
scroll to position [1944, 0]
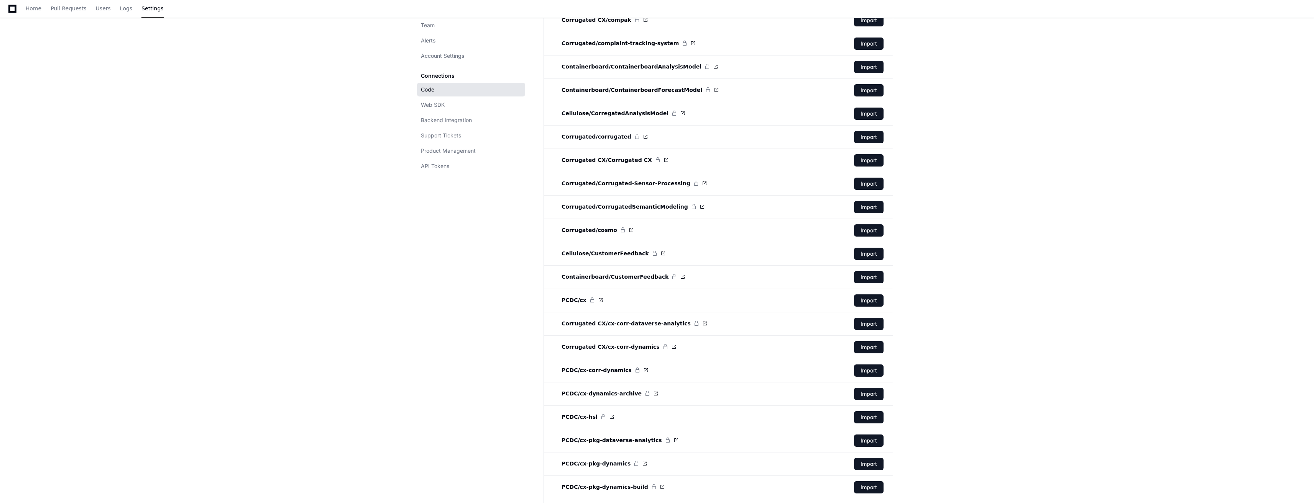
scroll to position [2634, 0]
